Goal: Information Seeking & Learning: Learn about a topic

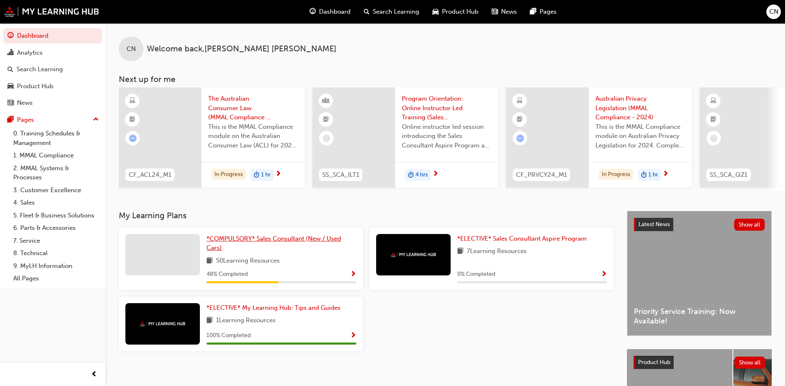
click at [297, 248] on link "*COMPULSORY* Sales Consultant (New / Used Cars)" at bounding box center [282, 243] width 150 height 19
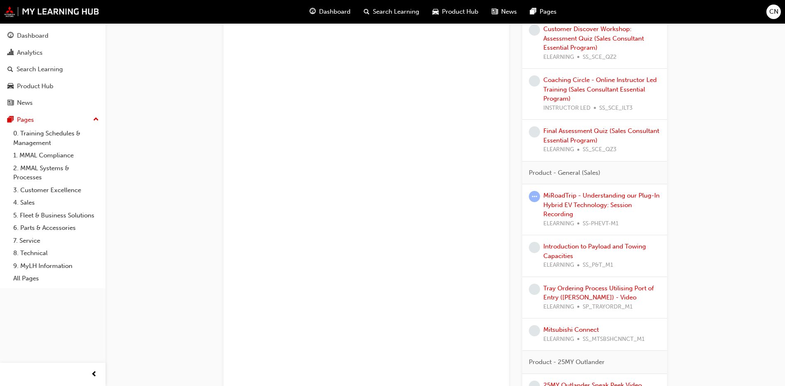
scroll to position [704, 0]
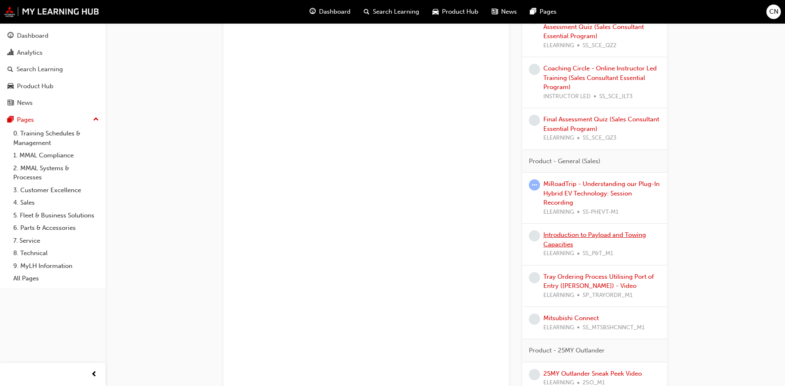
click at [621, 232] on link "Introduction to Payload and Towing Capacities" at bounding box center [594, 239] width 103 height 17
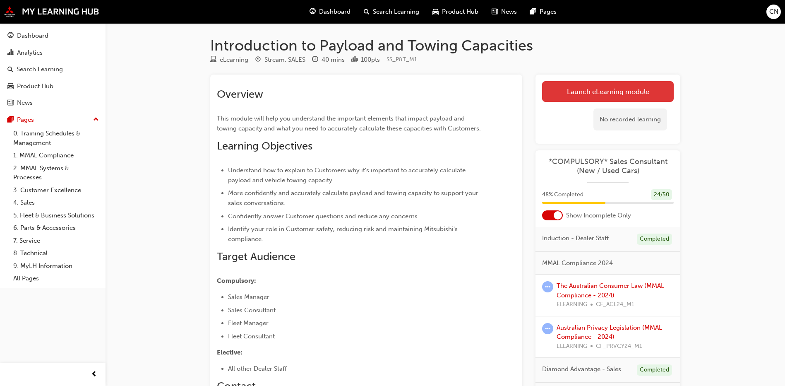
click at [559, 92] on link "Launch eLearning module" at bounding box center [608, 91] width 132 height 21
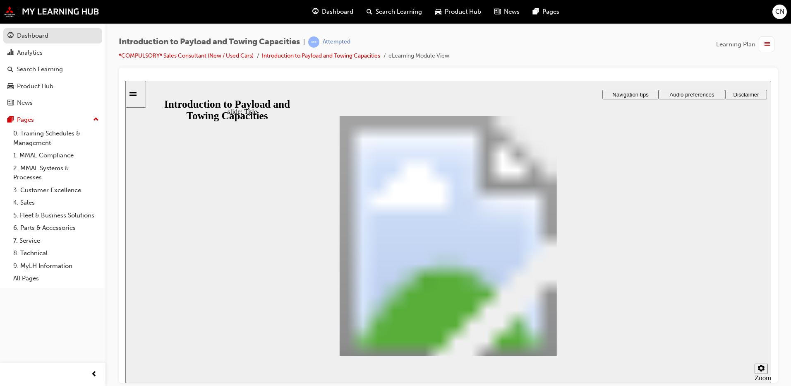
click at [30, 38] on div "Dashboard" at bounding box center [32, 36] width 31 height 10
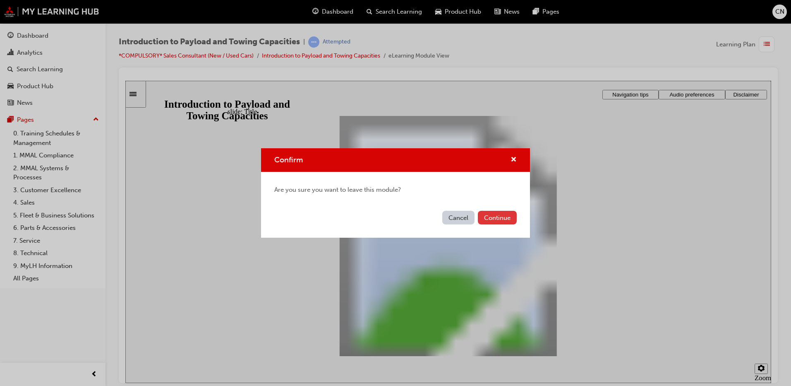
click at [490, 214] on button "Continue" at bounding box center [497, 218] width 39 height 14
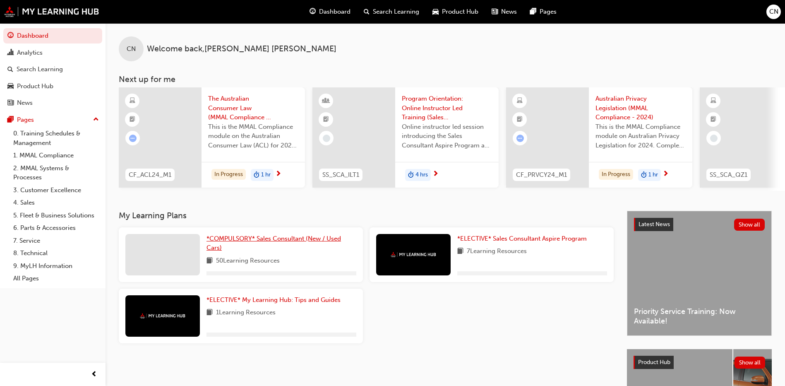
click at [275, 243] on span "*COMPULSORY* Sales Consultant (New / Used Cars)" at bounding box center [274, 243] width 135 height 17
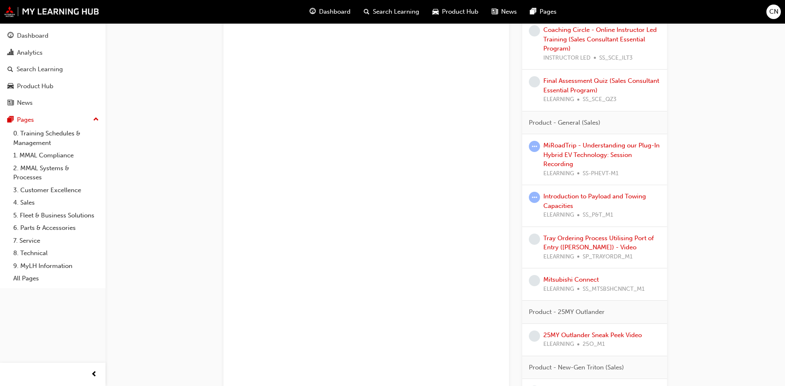
scroll to position [745, 0]
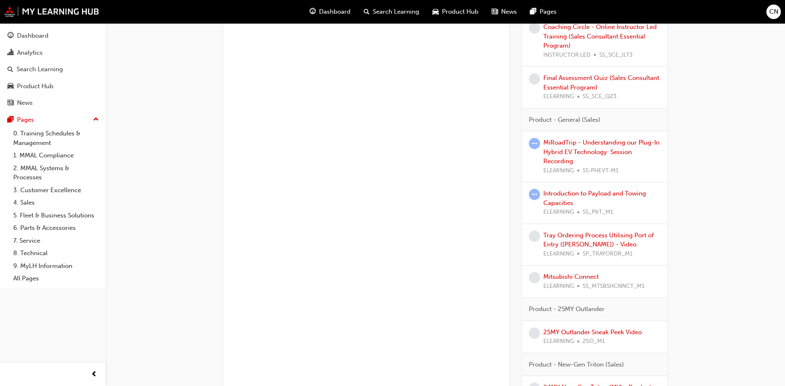
click at [590, 239] on div "Tray Ordering Process Utilising Port of Entry ([PERSON_NAME]) - Video ELEARNING…" at bounding box center [601, 245] width 117 height 28
click at [586, 232] on link "Tray Ordering Process Utilising Port of Entry ([PERSON_NAME]) - Video" at bounding box center [598, 239] width 111 height 17
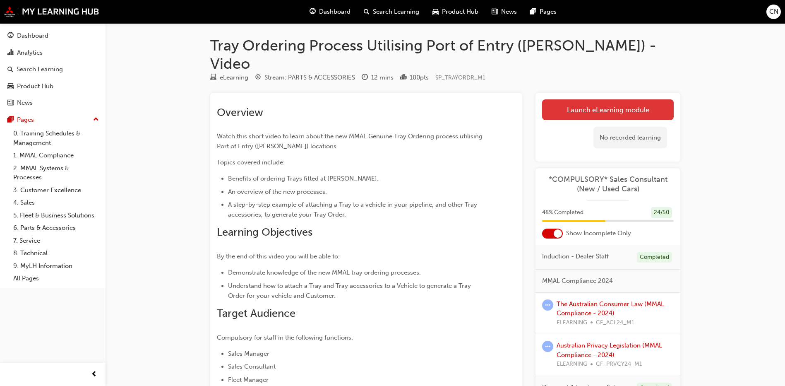
click at [564, 99] on link "Launch eLearning module" at bounding box center [608, 109] width 132 height 21
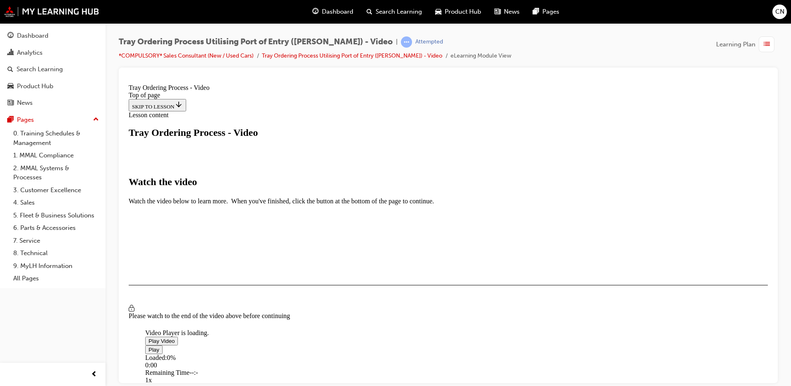
scroll to position [166, 0]
click at [149, 337] on span "Video player" at bounding box center [149, 340] width 0 height 6
click at [213, 313] on button "I HAVE WATCHED THIS VIDEO" at bounding box center [171, 308] width 84 height 9
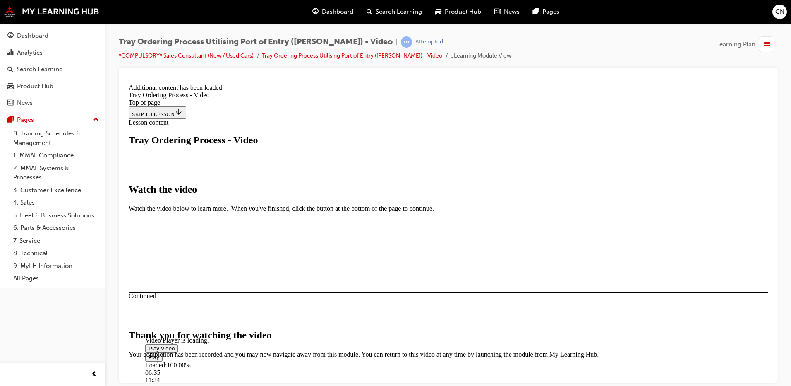
scroll to position [254, 0]
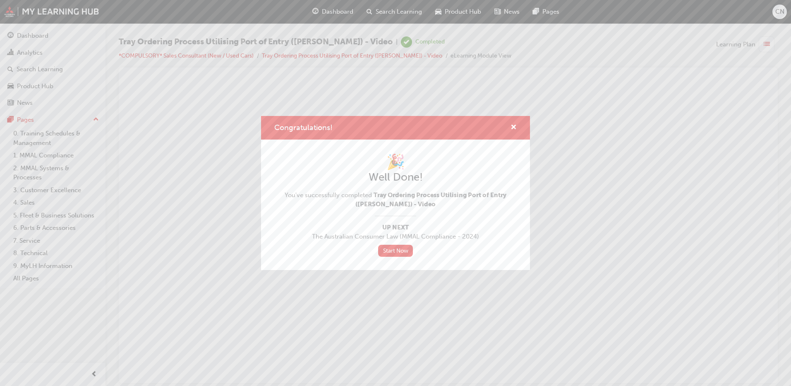
scroll to position [0, 0]
click at [512, 126] on span "cross-icon" at bounding box center [514, 127] width 6 height 7
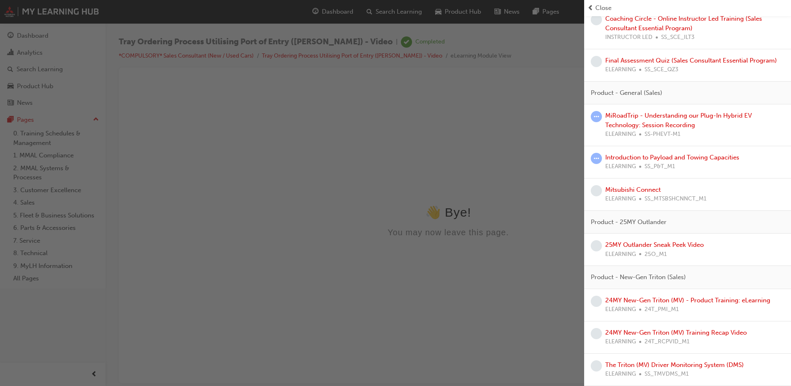
scroll to position [662, 0]
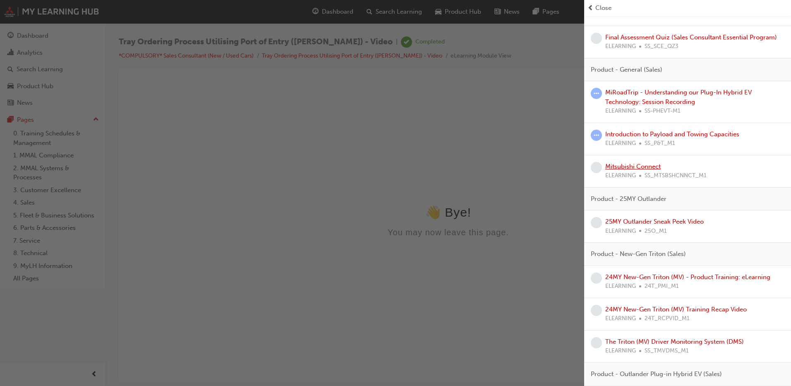
click at [638, 168] on link "Mitsubishi Connect" at bounding box center [633, 166] width 55 height 7
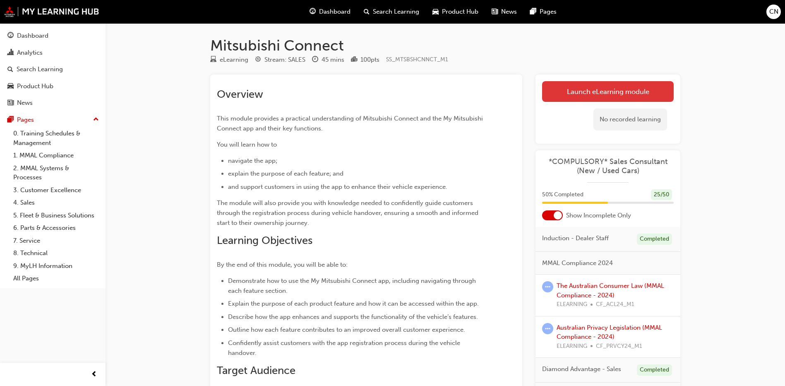
click at [582, 100] on link "Launch eLearning module" at bounding box center [608, 91] width 132 height 21
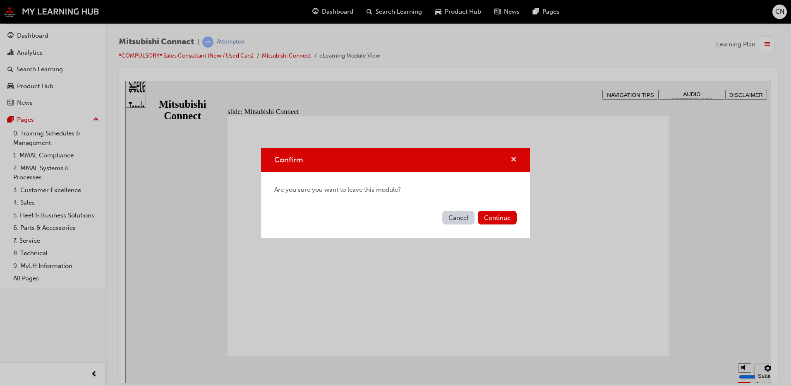
click at [515, 159] on span "cross-icon" at bounding box center [514, 159] width 6 height 7
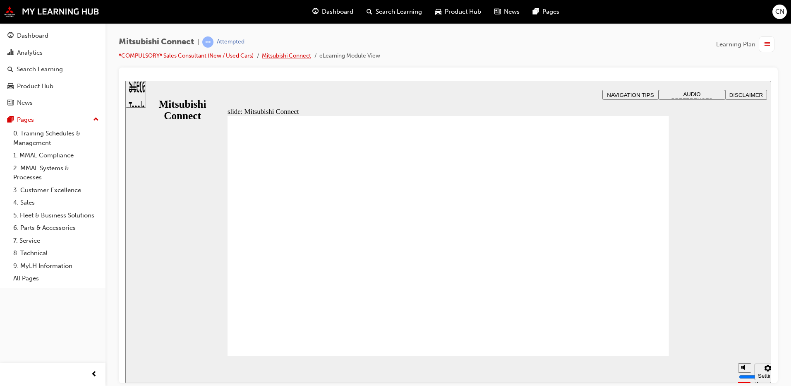
click at [288, 53] on link "Mitsubishi Connect" at bounding box center [286, 55] width 49 height 7
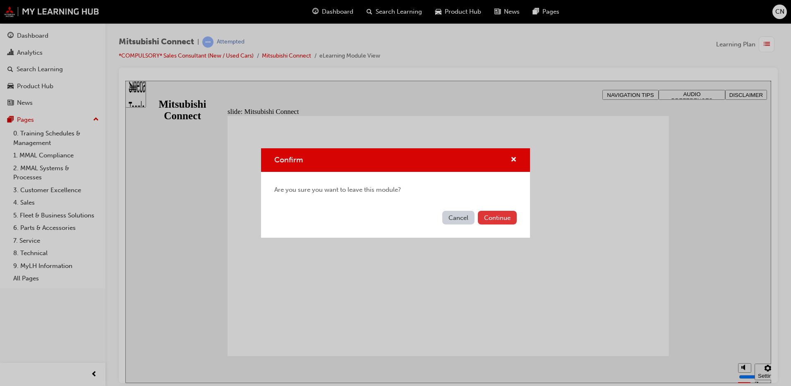
click at [487, 213] on button "Continue" at bounding box center [497, 218] width 39 height 14
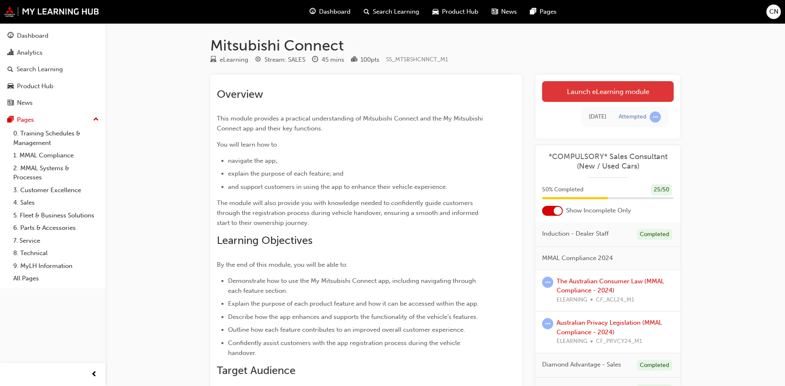
click at [597, 89] on link "Launch eLearning module" at bounding box center [608, 91] width 132 height 21
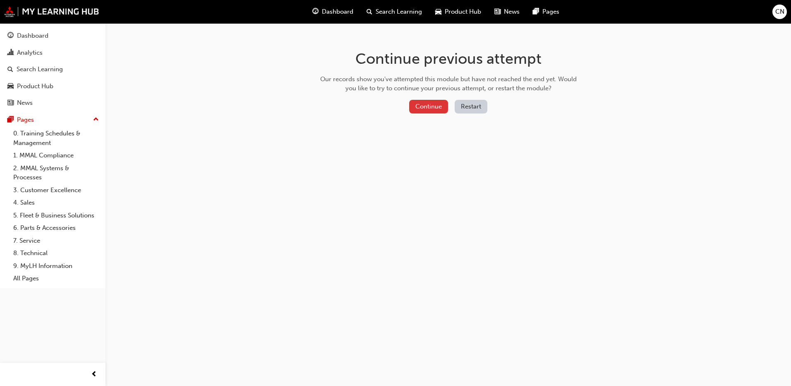
click at [443, 106] on button "Continue" at bounding box center [428, 107] width 39 height 14
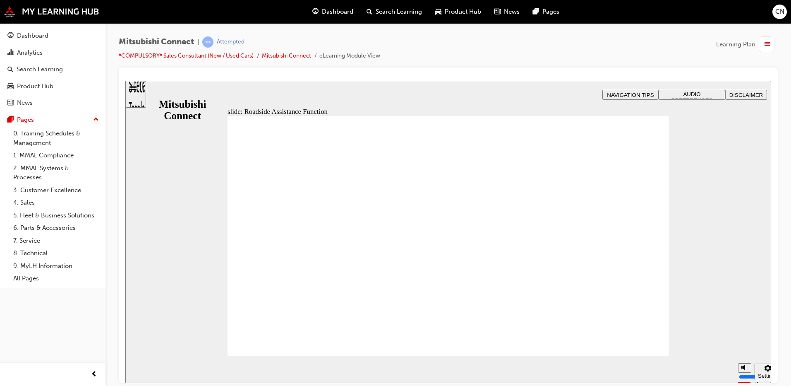
checkbox input "true"
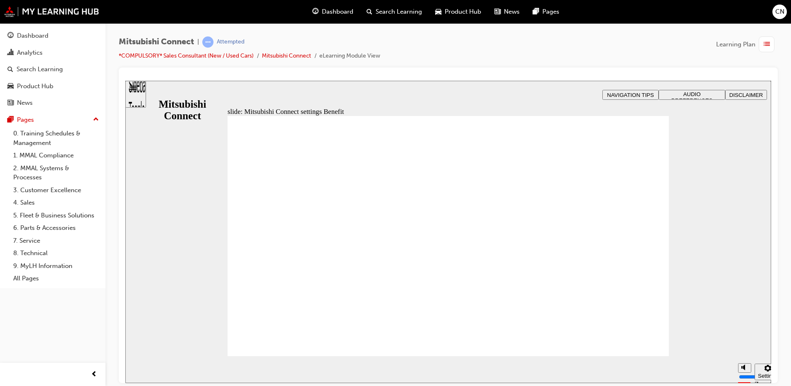
radio input "true"
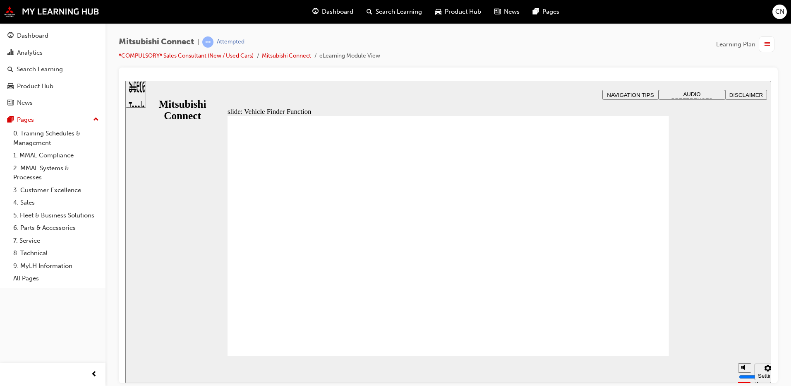
checkbox input "true"
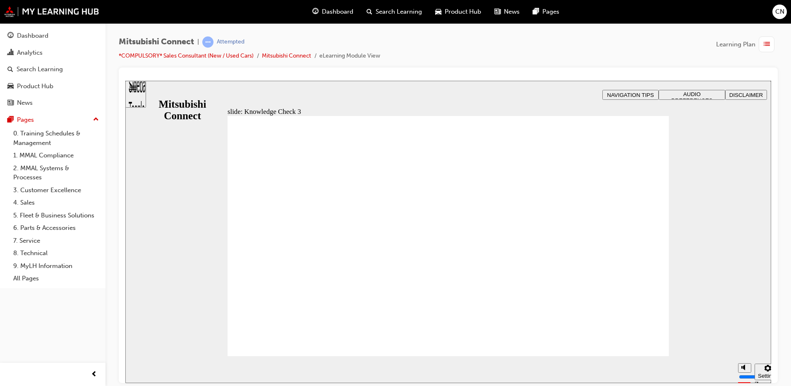
checkbox input "true"
